Goal: Task Accomplishment & Management: Manage account settings

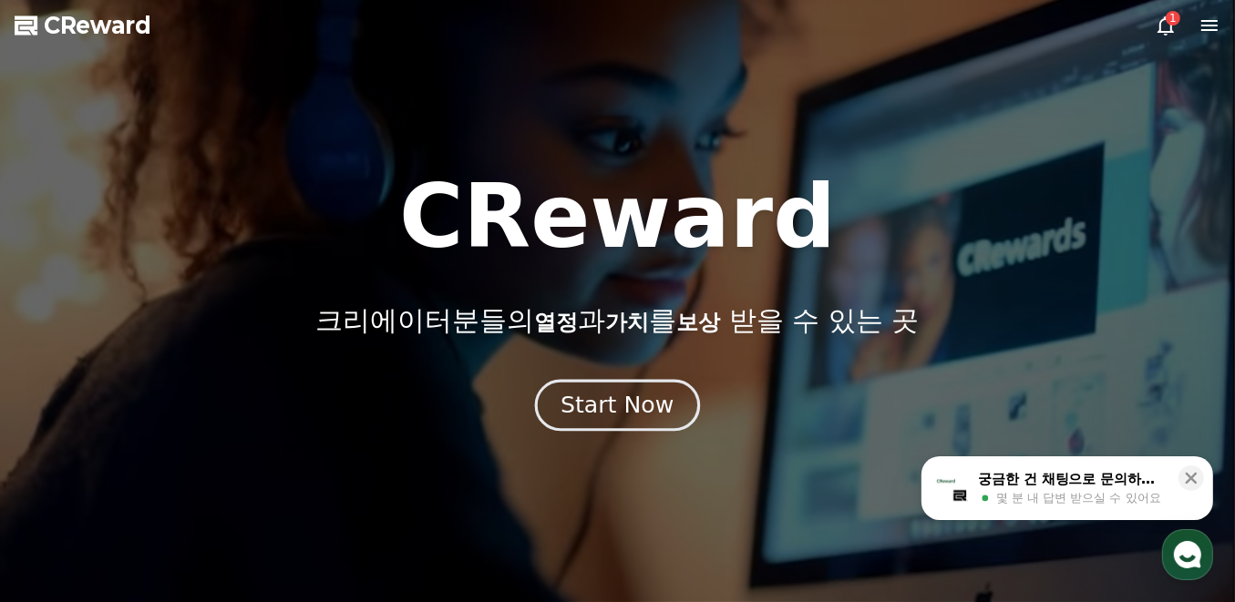
click at [605, 411] on div "Start Now" at bounding box center [617, 405] width 113 height 31
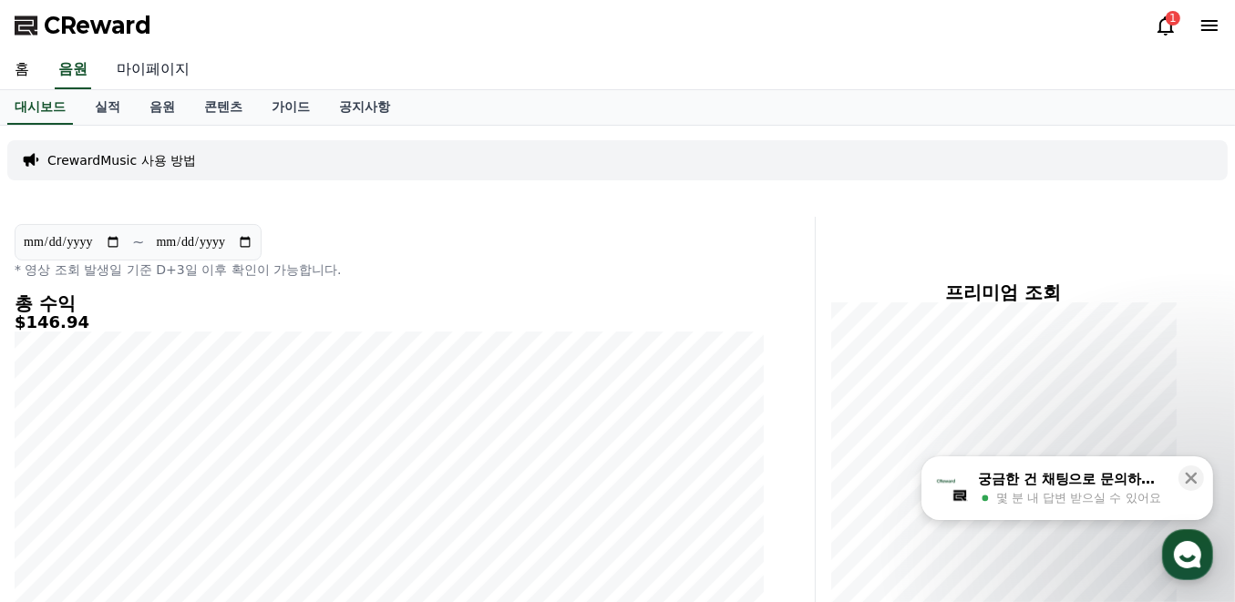
click at [161, 68] on link "마이페이지" at bounding box center [153, 70] width 102 height 38
select select "**********"
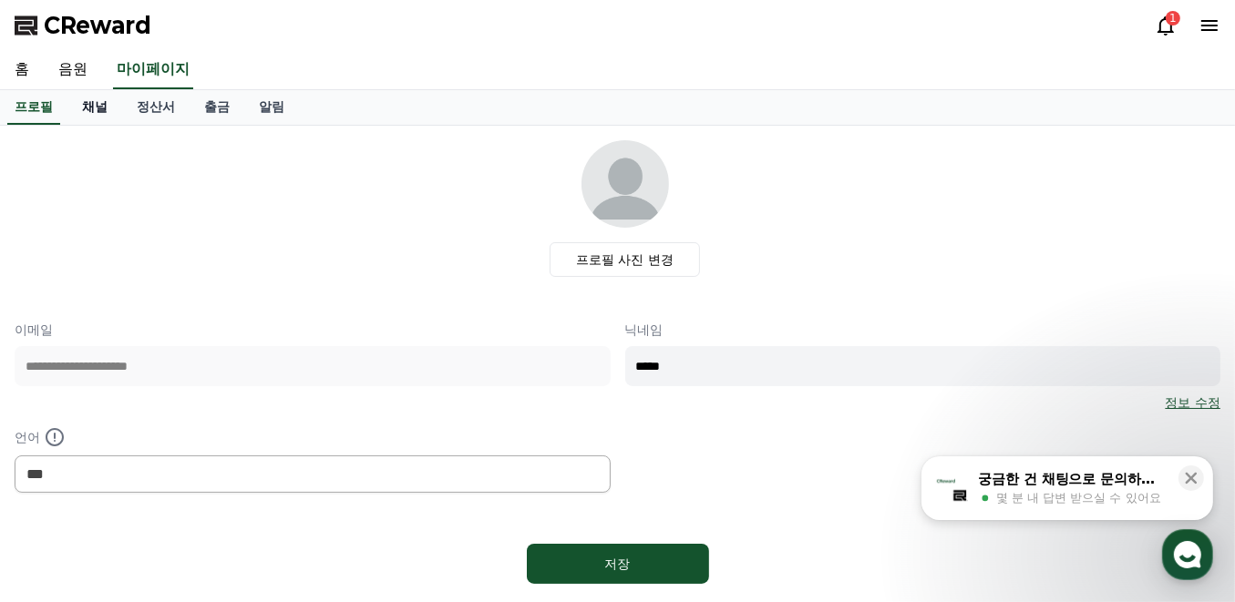
click at [104, 102] on link "채널" at bounding box center [94, 107] width 55 height 35
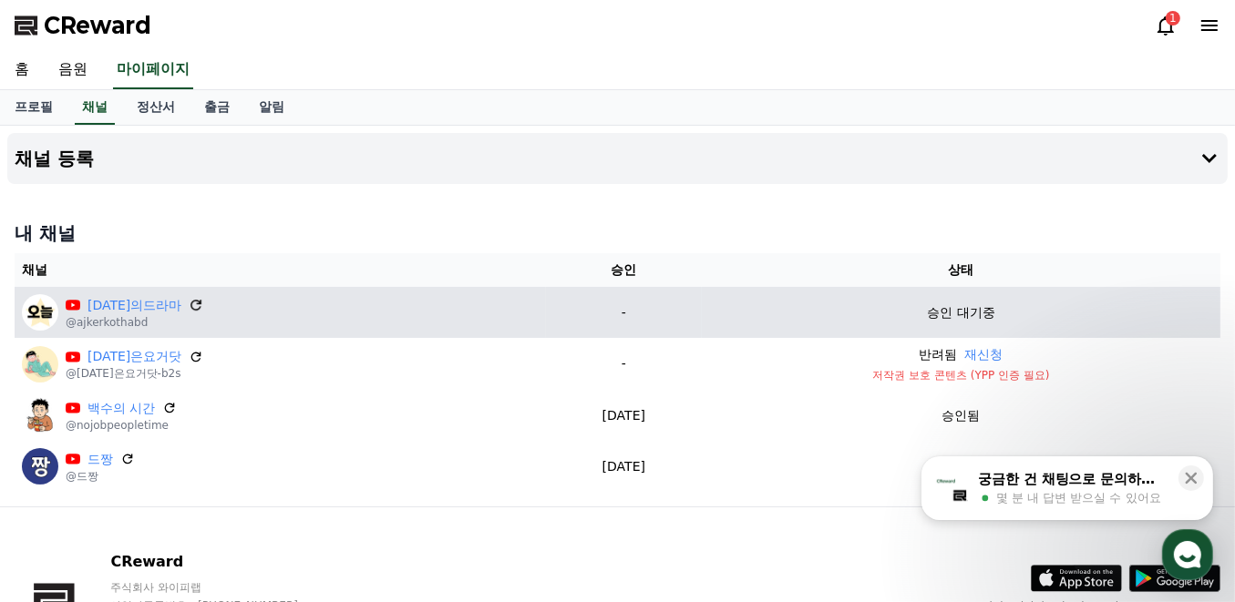
click at [190, 300] on icon at bounding box center [195, 305] width 11 height 11
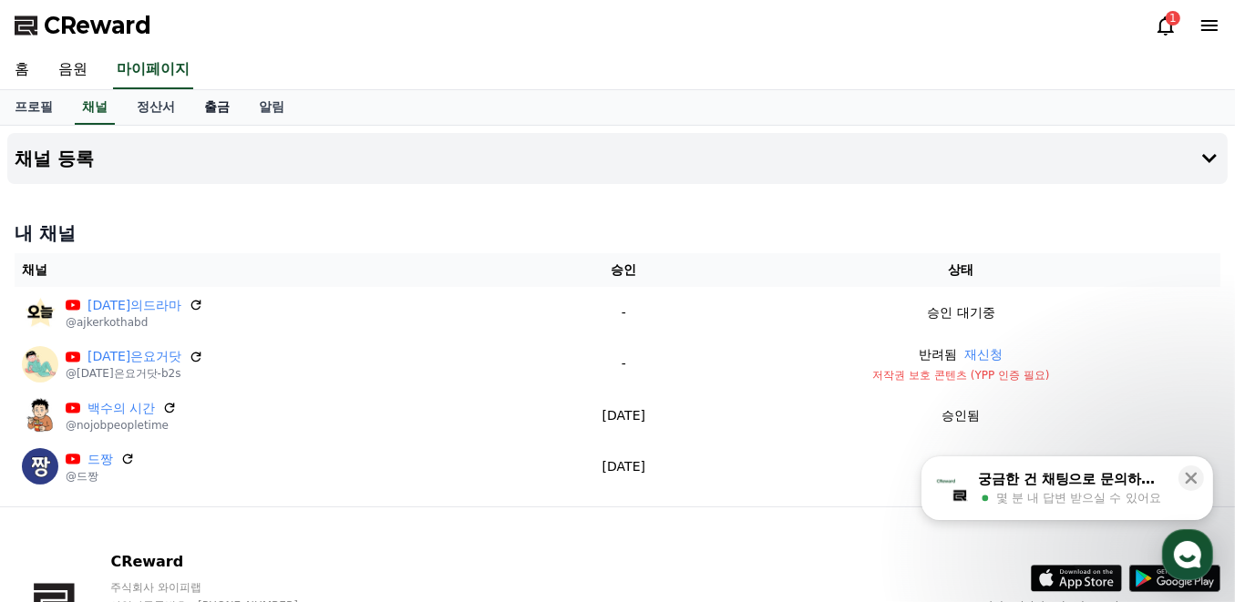
click at [212, 117] on link "출금" at bounding box center [217, 107] width 55 height 35
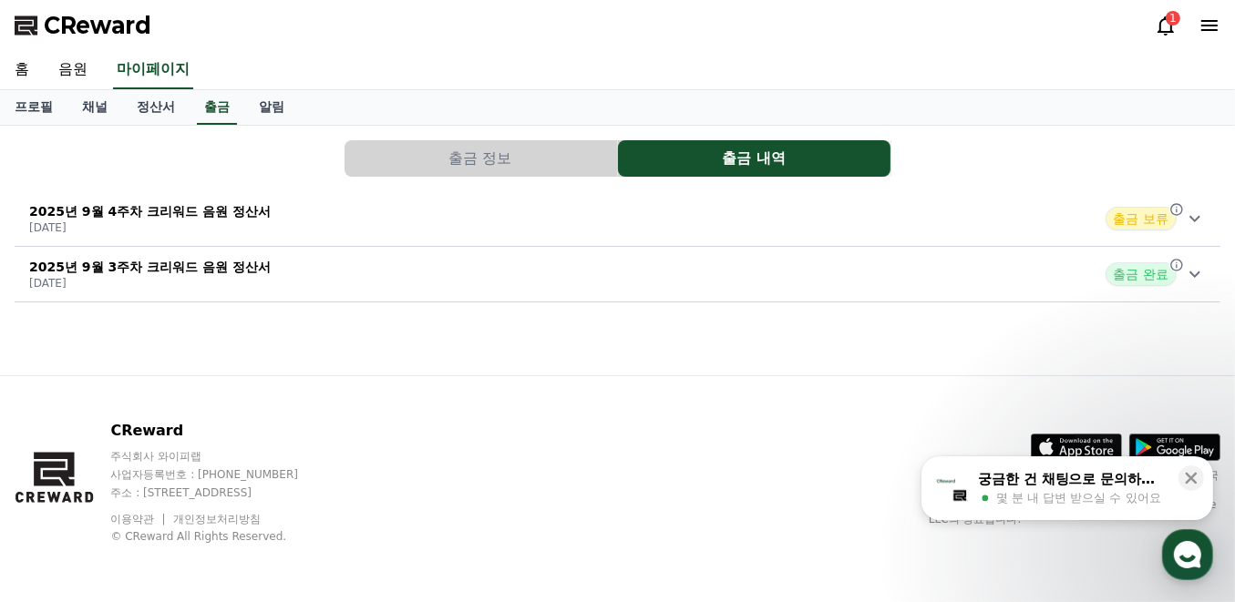
click at [170, 202] on p "2025년 9월 4주차 크리워드 음원 정산서" at bounding box center [150, 211] width 242 height 18
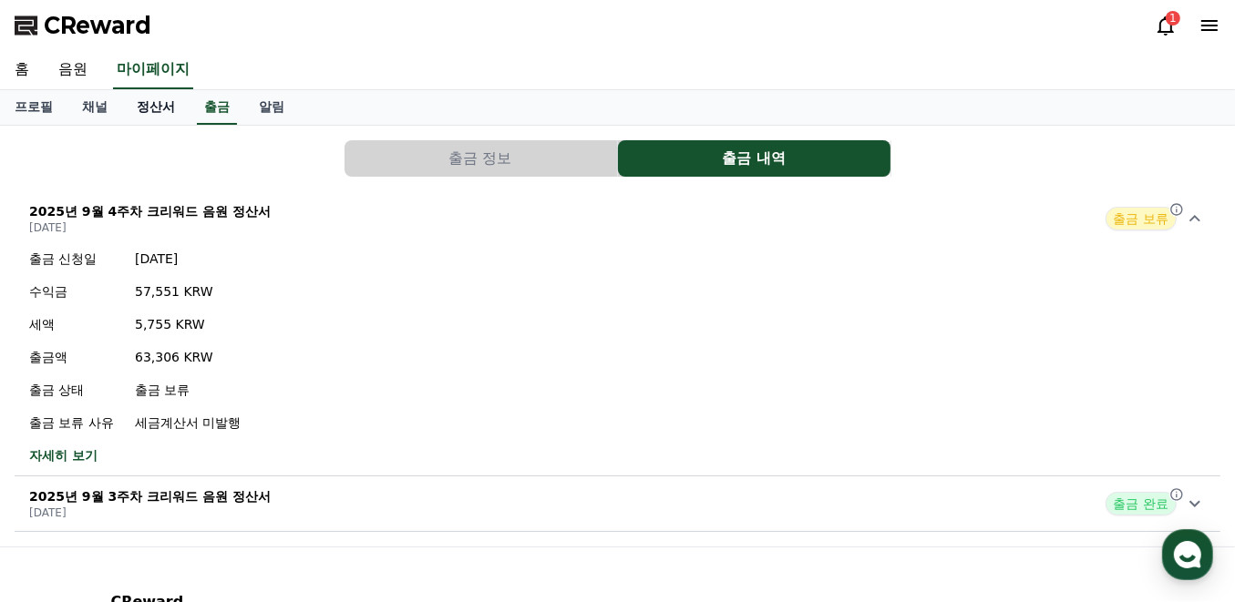
click at [171, 109] on link "정산서" at bounding box center [155, 107] width 67 height 35
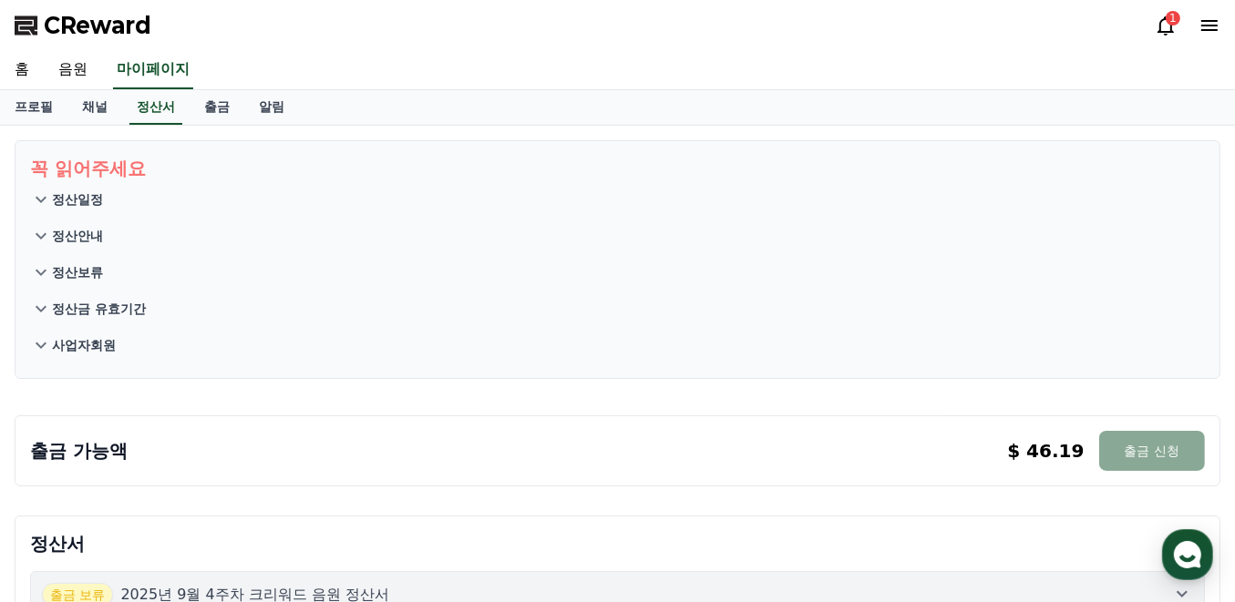
click at [95, 346] on p "사업자회원" at bounding box center [84, 345] width 64 height 18
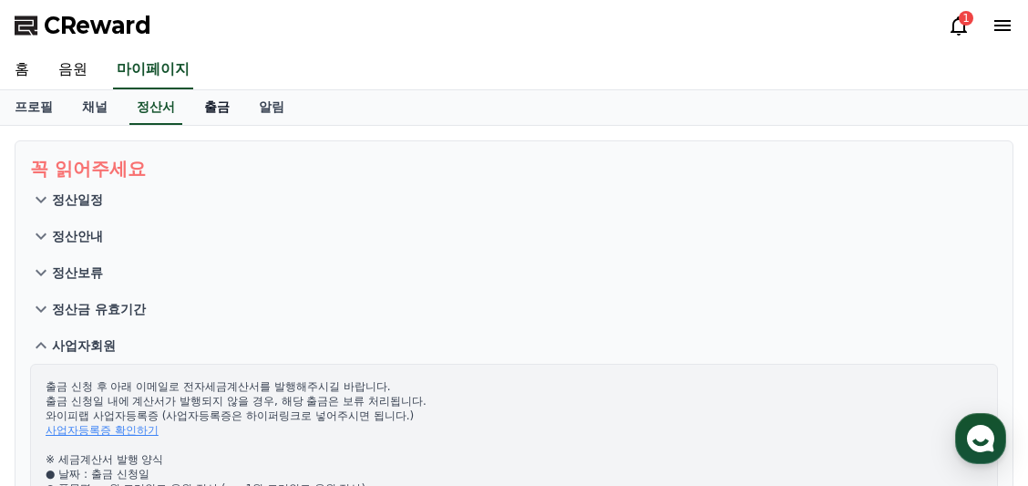
click at [205, 117] on link "출금" at bounding box center [217, 107] width 55 height 35
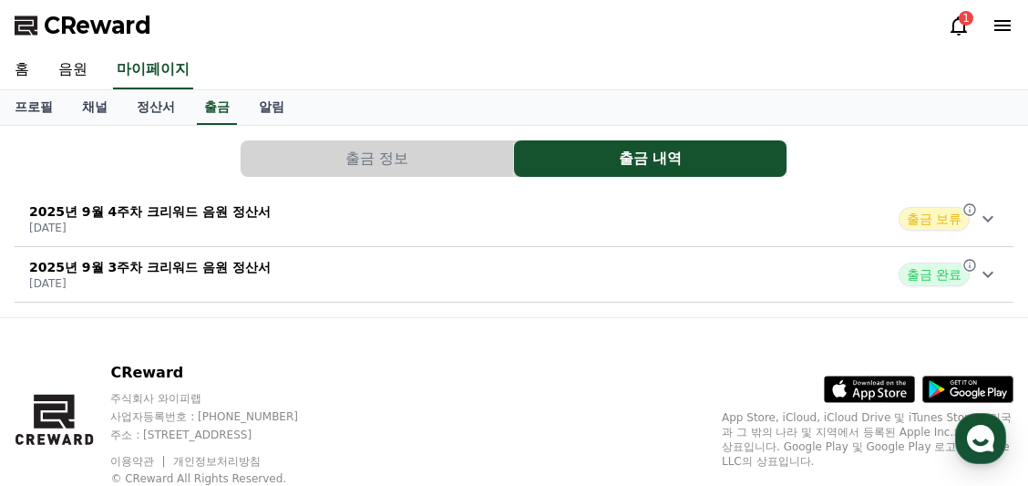
click at [469, 210] on div "2025년 9월 4주차 크리워드 음원 정산서 [DATE] 출금 보류" at bounding box center [514, 218] width 999 height 47
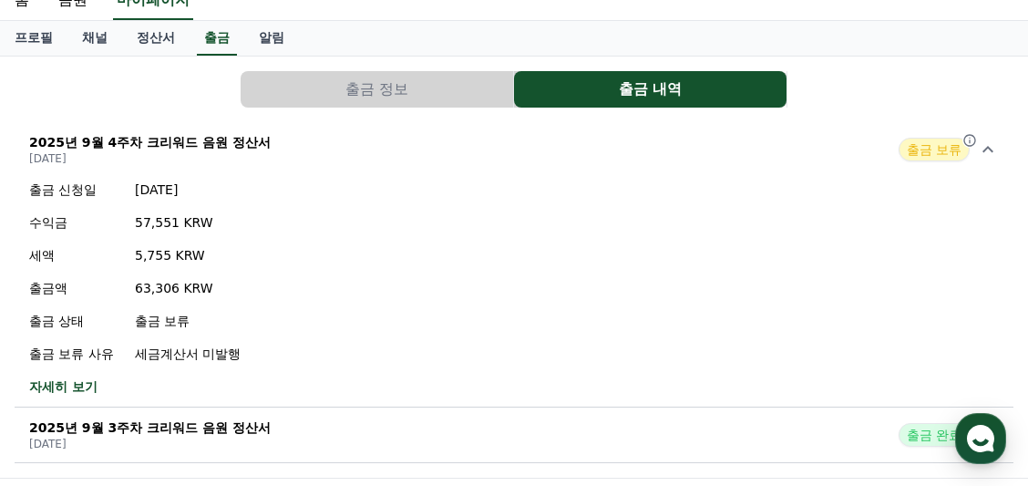
scroll to position [121, 0]
